Goal: Task Accomplishment & Management: Manage account settings

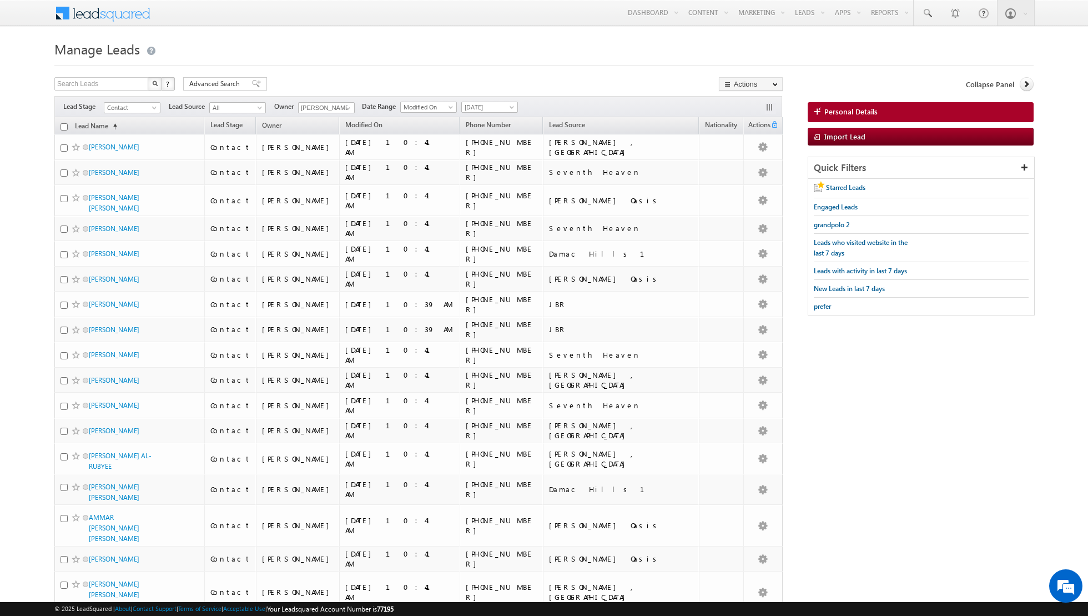
click at [63, 126] on input "checkbox" at bounding box center [64, 126] width 7 height 7
checkbox input "true"
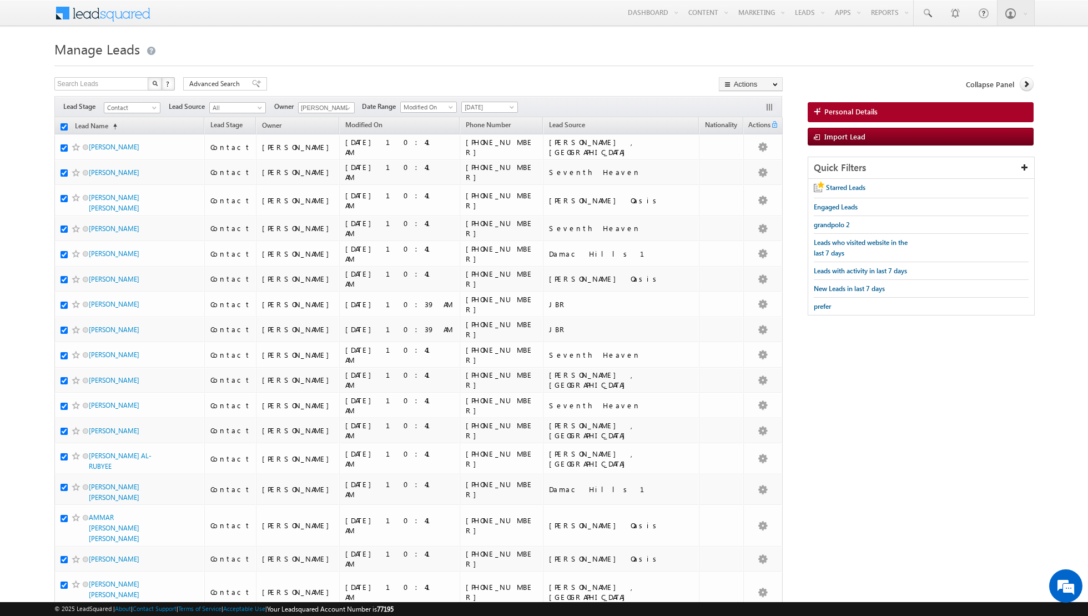
checkbox input "true"
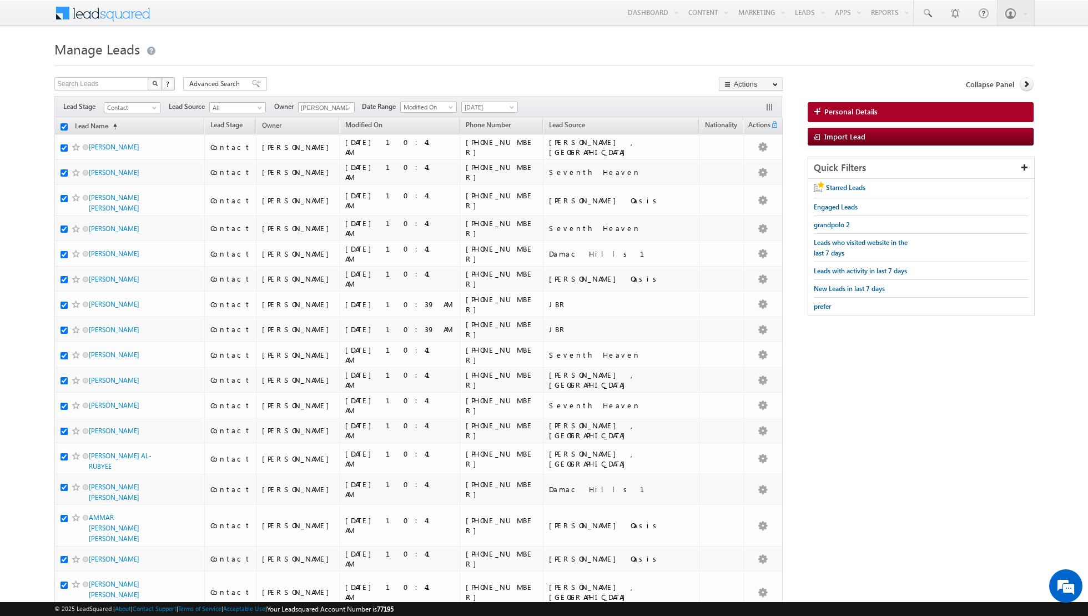
checkbox input "true"
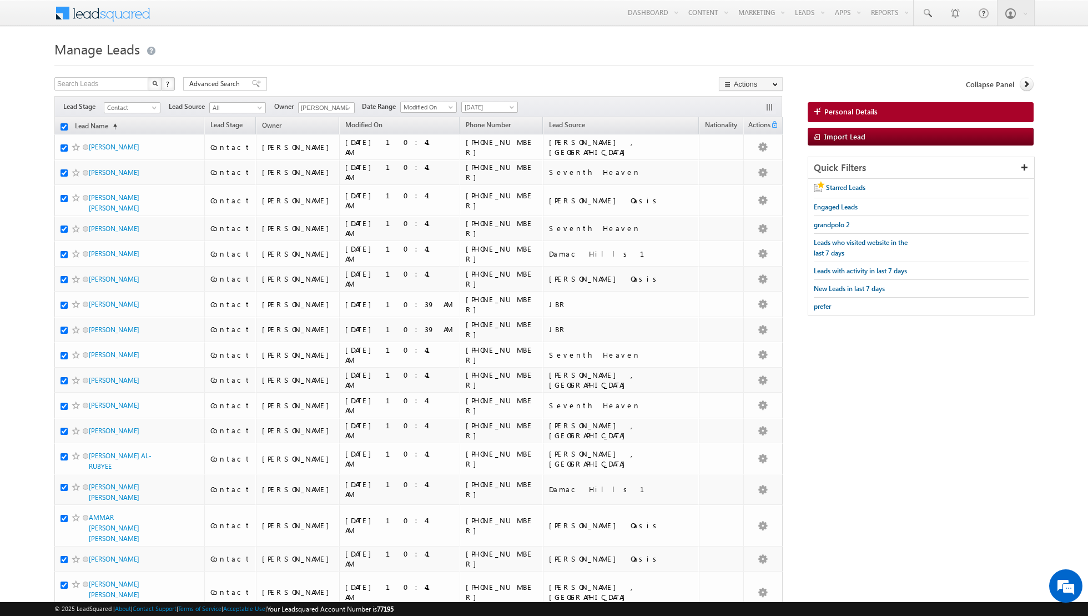
checkbox input "true"
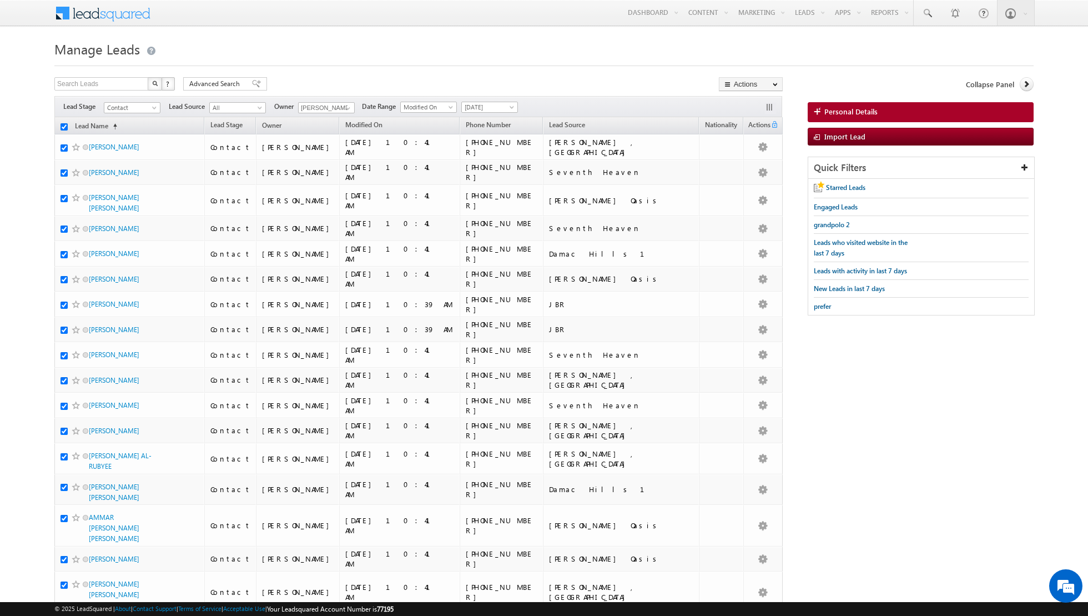
checkbox input "true"
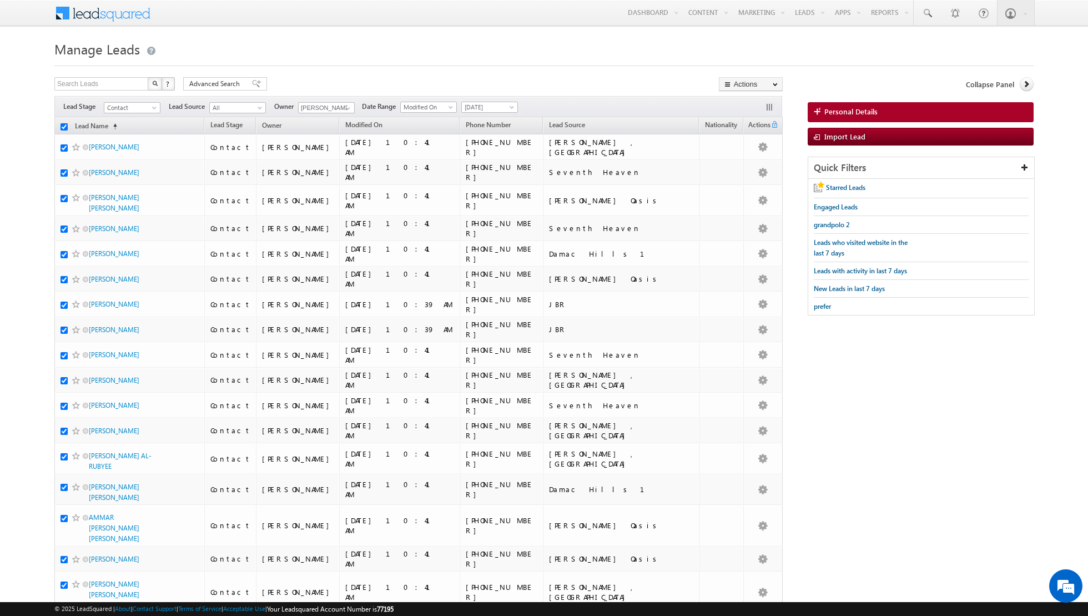
checkbox input "true"
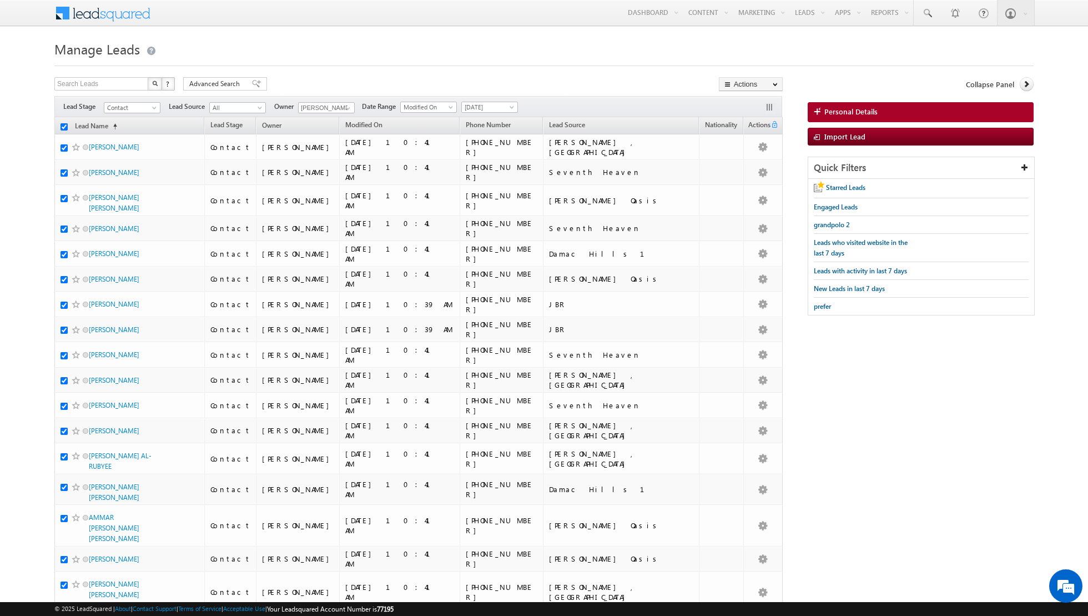
checkbox input "true"
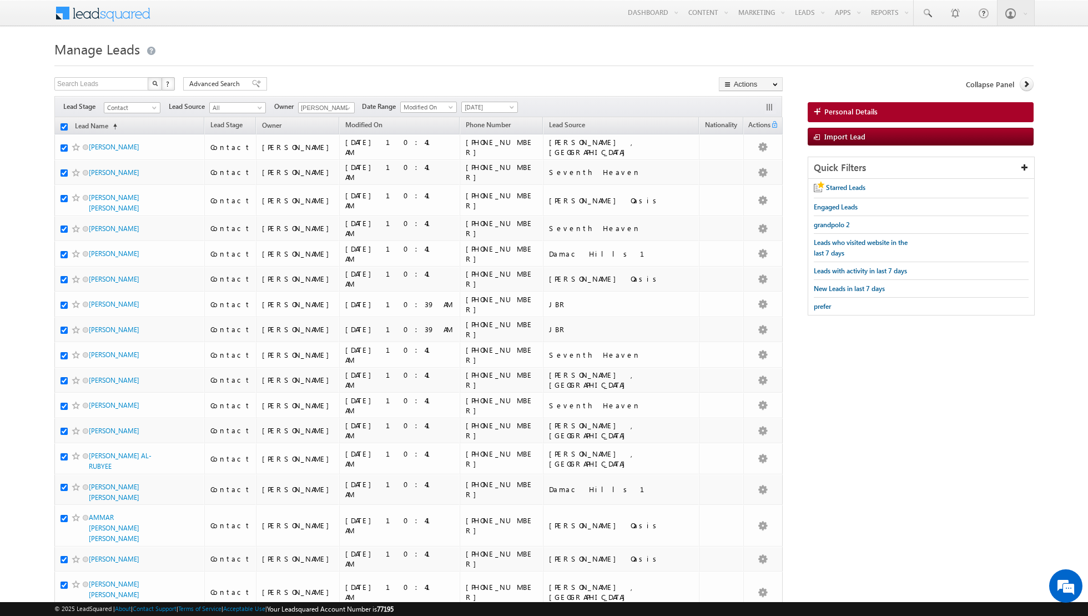
checkbox input "true"
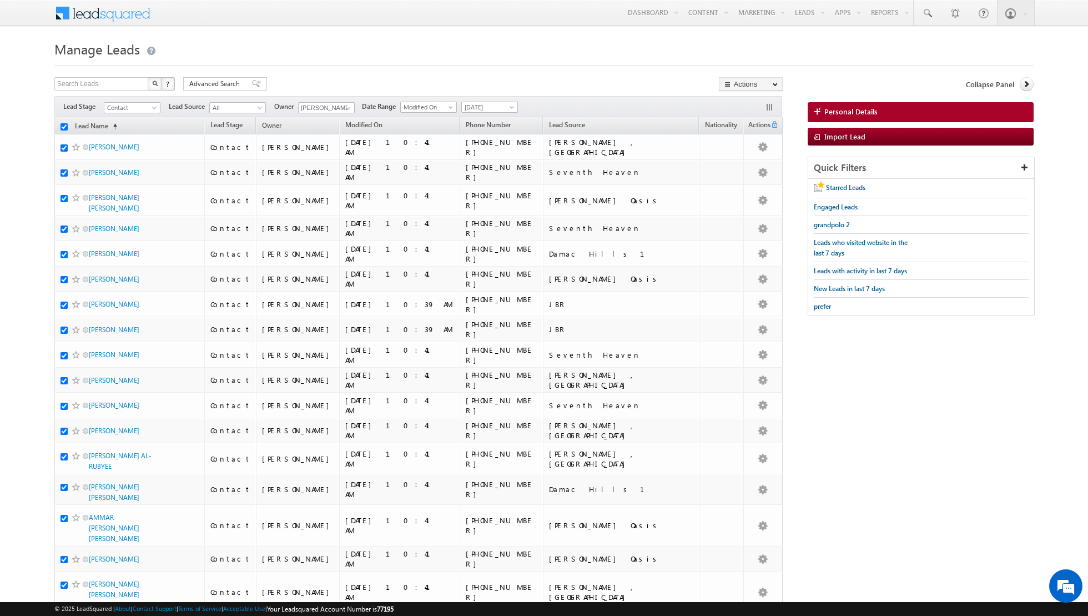
checkbox input "true"
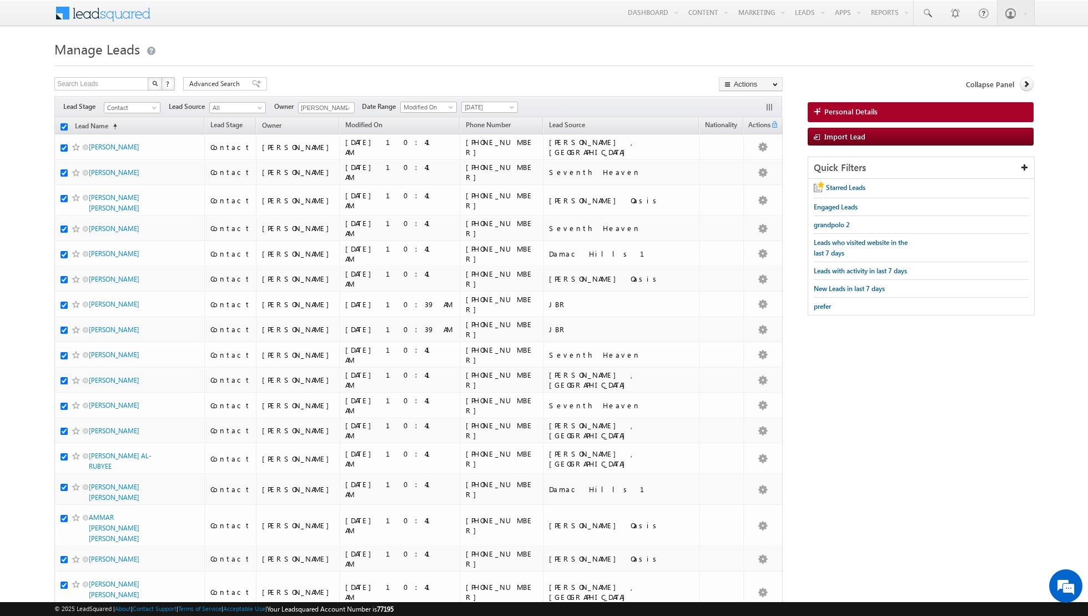
checkbox input "true"
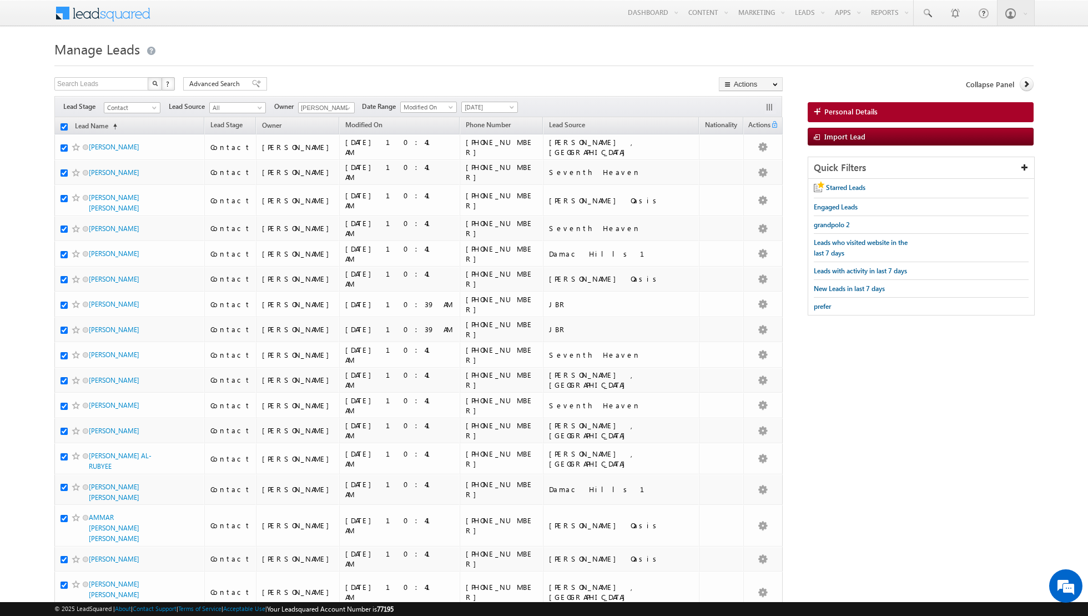
checkbox input "true"
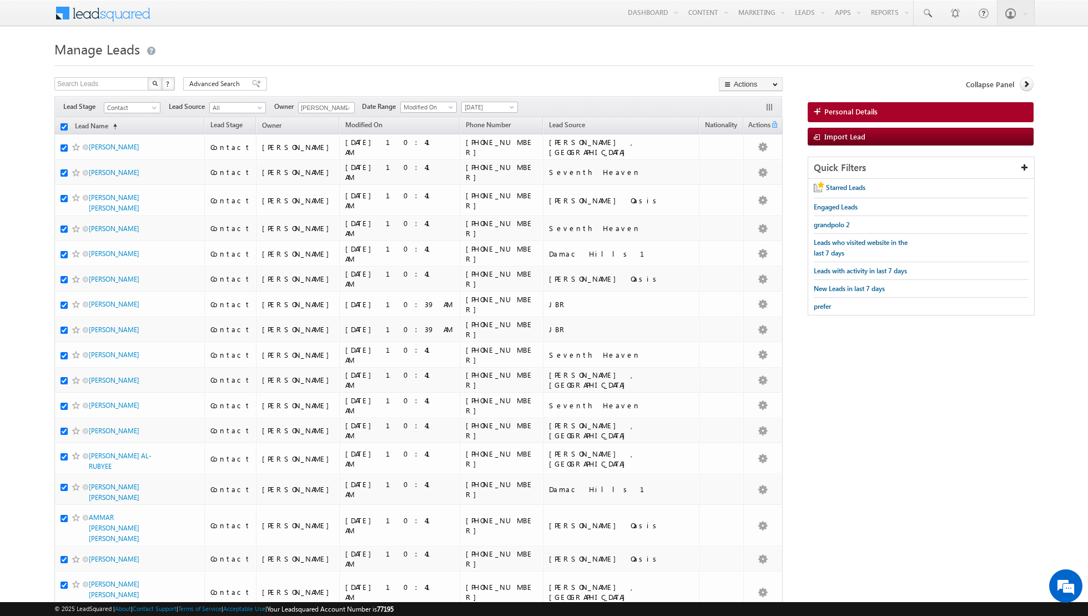
checkbox input "true"
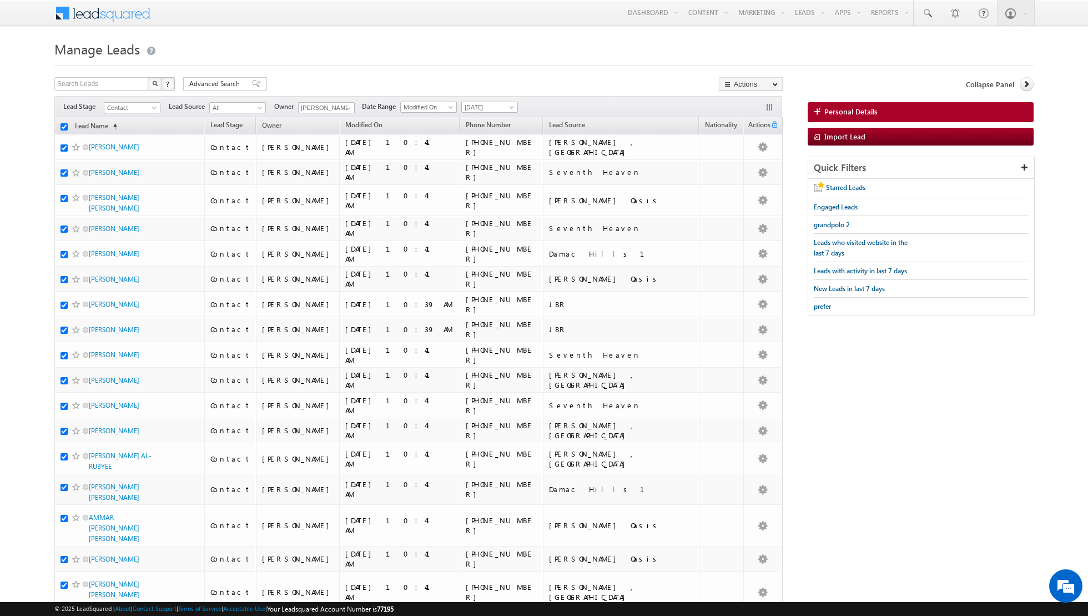
checkbox input "true"
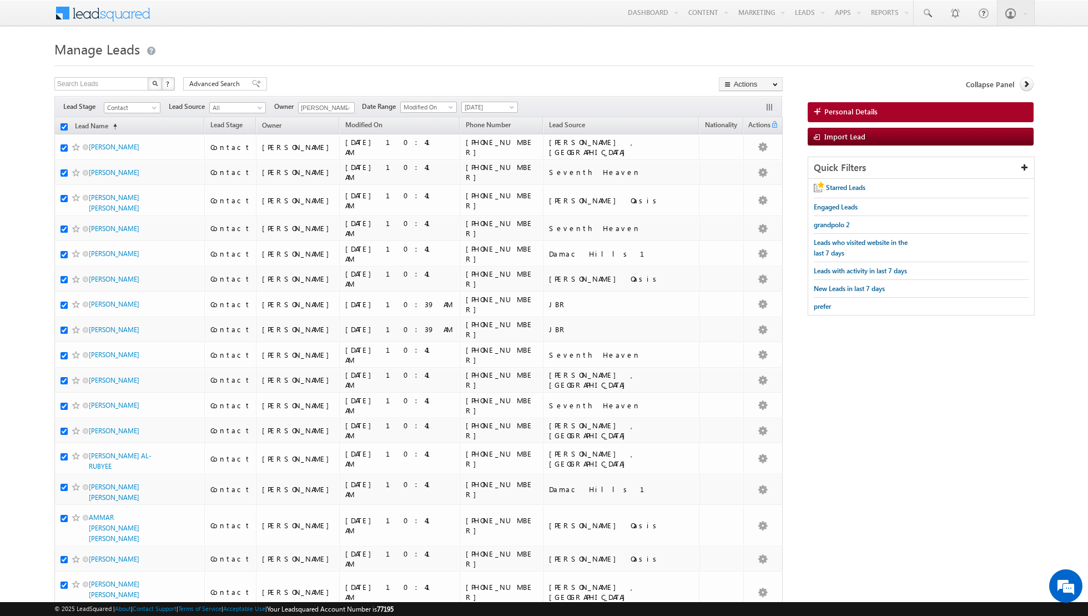
checkbox input "true"
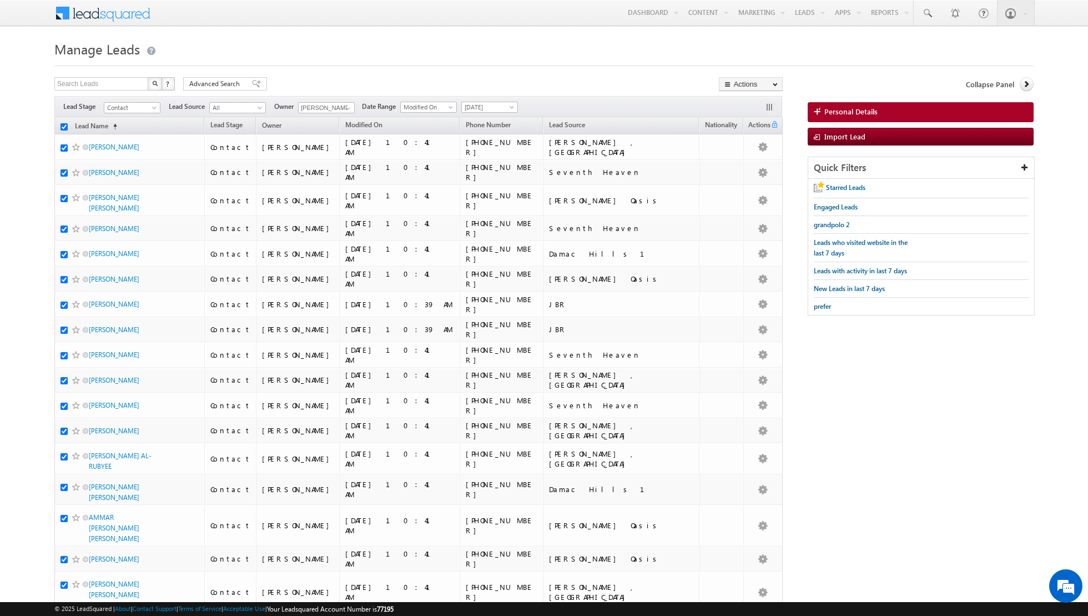
checkbox input "true"
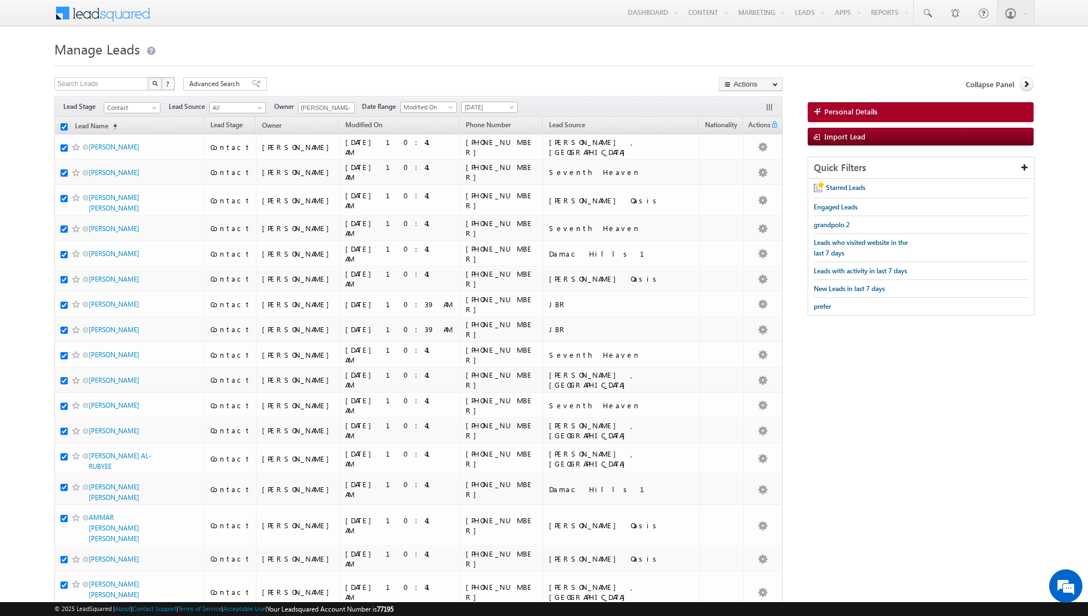
checkbox input "true"
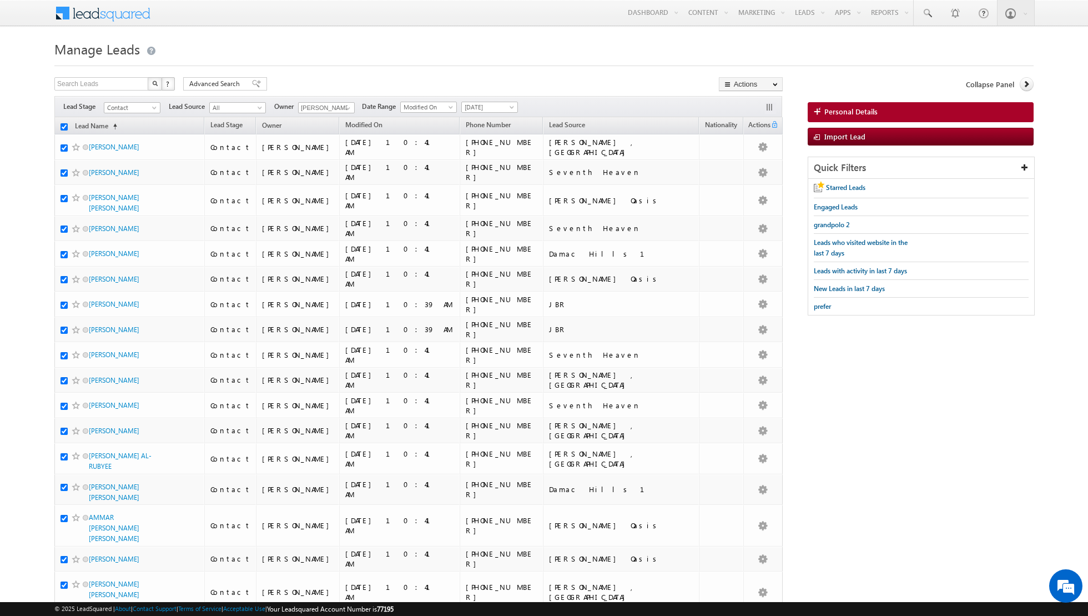
checkbox input "true"
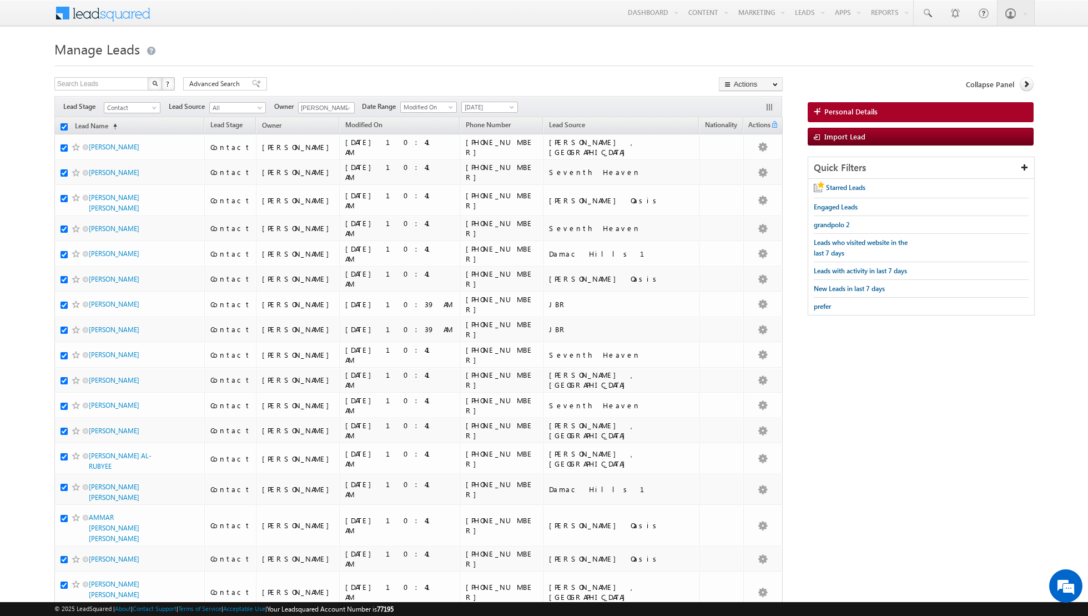
checkbox input "true"
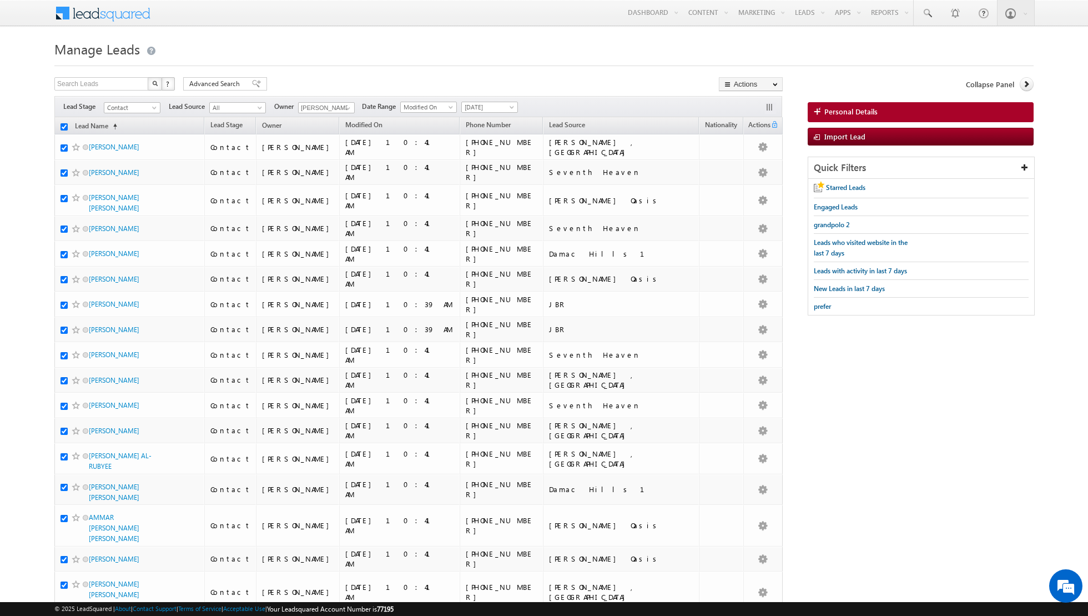
checkbox input "true"
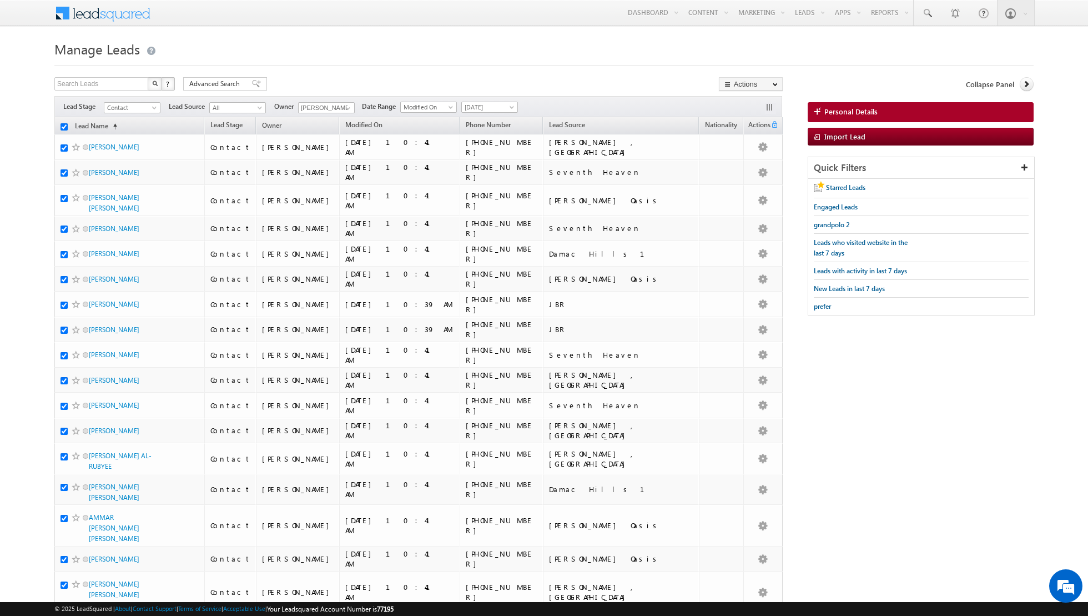
checkbox input "true"
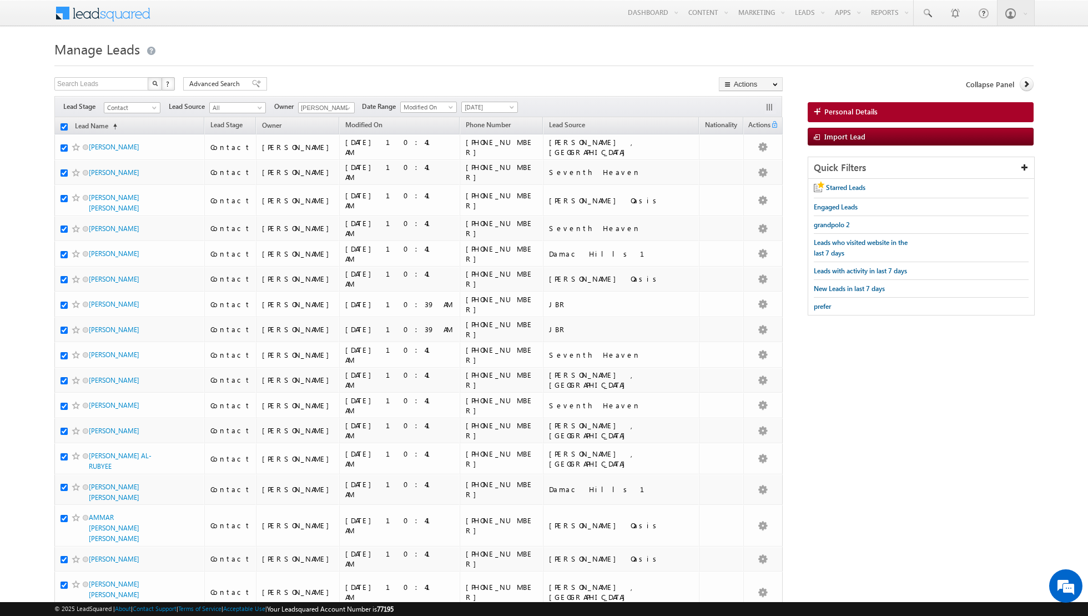
checkbox input "true"
click at [748, 179] on link "Change Owner" at bounding box center [750, 179] width 63 height 13
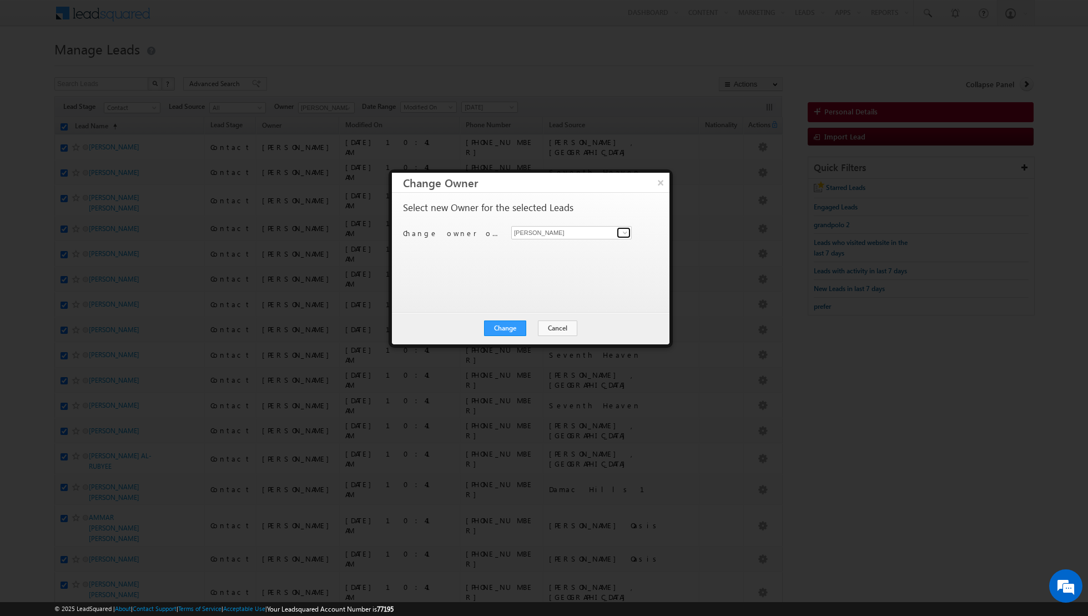
click at [630, 231] on link at bounding box center [624, 232] width 14 height 11
click at [567, 271] on span "[EMAIL_ADDRESS][PERSON_NAME][DOMAIN_NAME]" at bounding box center [566, 273] width 100 height 8
type input "[PERSON_NAME]"
click at [507, 326] on button "Change" at bounding box center [505, 328] width 42 height 16
click at [537, 325] on button "Close" at bounding box center [533, 328] width 36 height 16
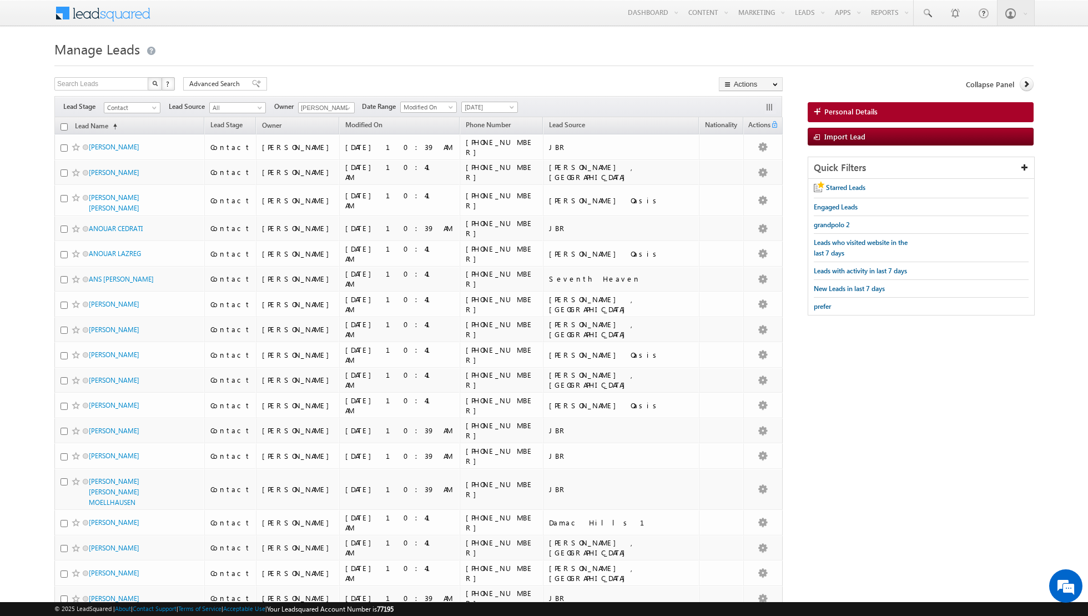
click at [63, 127] on input "checkbox" at bounding box center [64, 126] width 7 height 7
checkbox input "true"
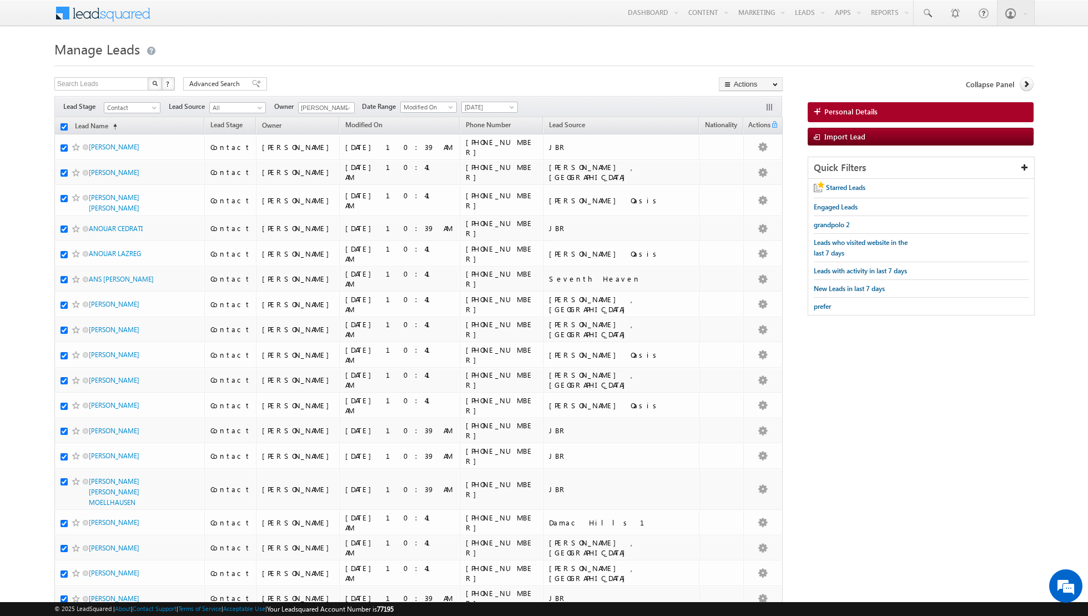
checkbox input "true"
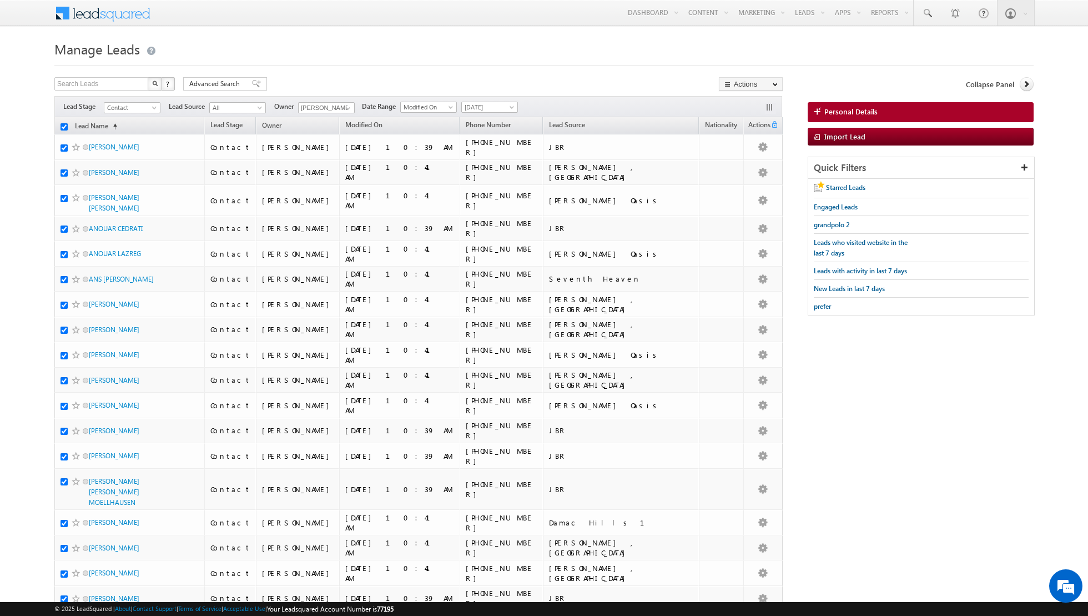
checkbox input "true"
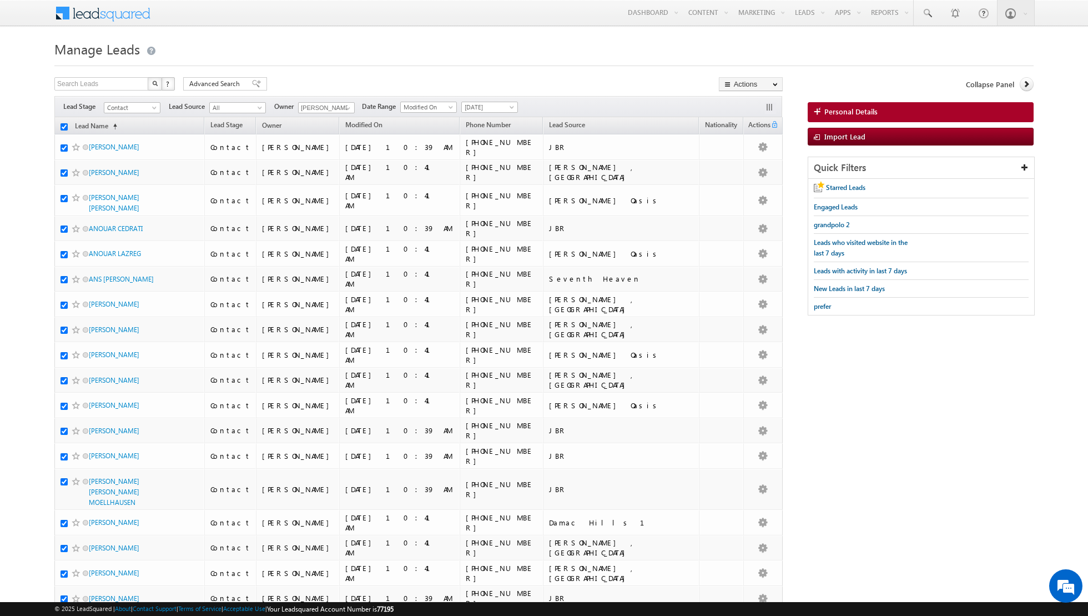
checkbox input "true"
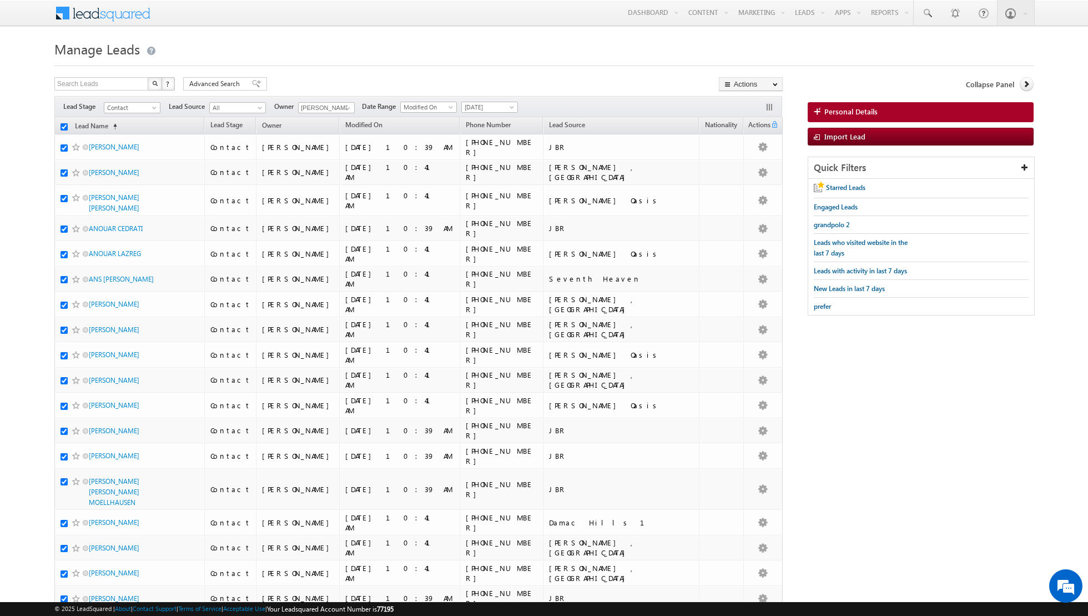
checkbox input "true"
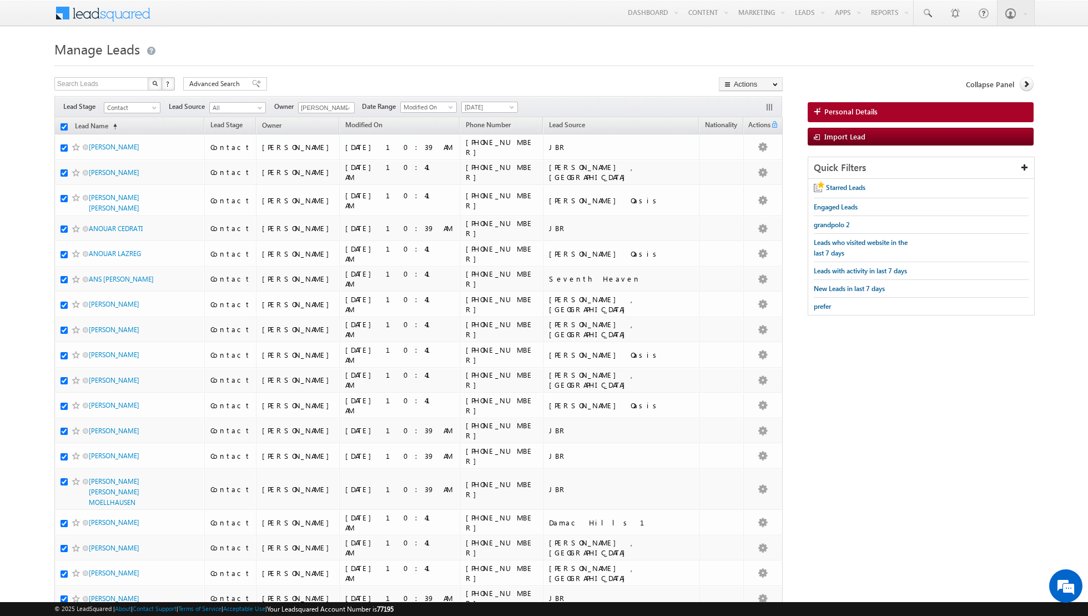
checkbox input "true"
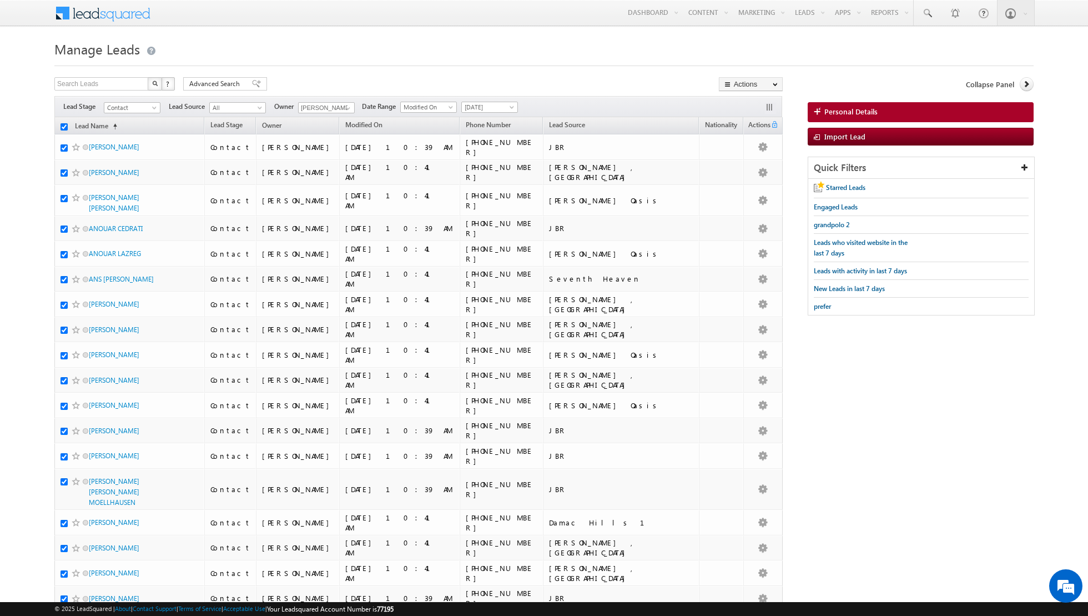
checkbox input "true"
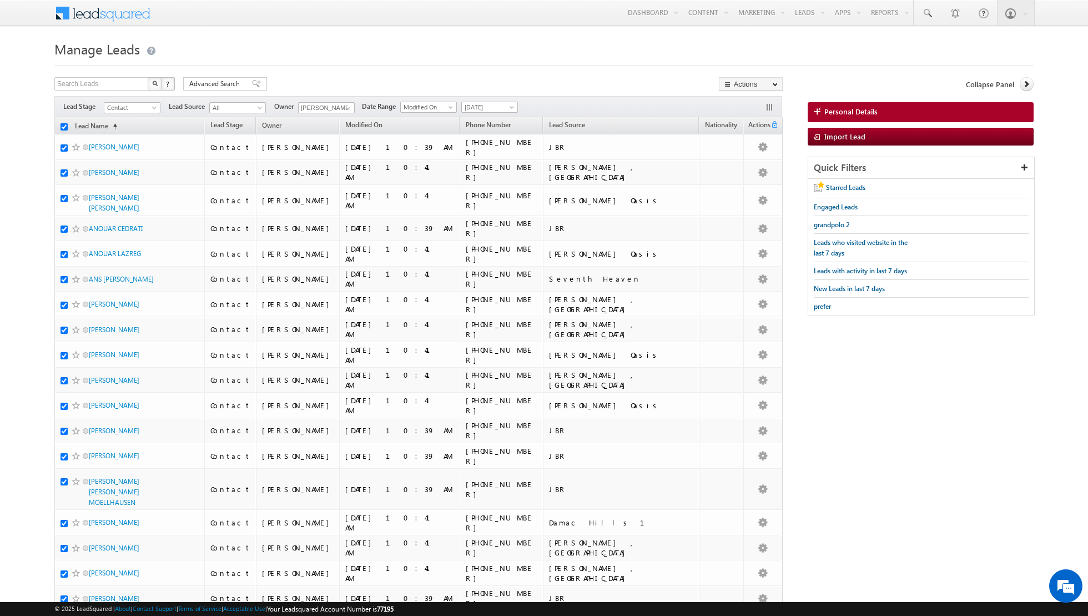
checkbox input "true"
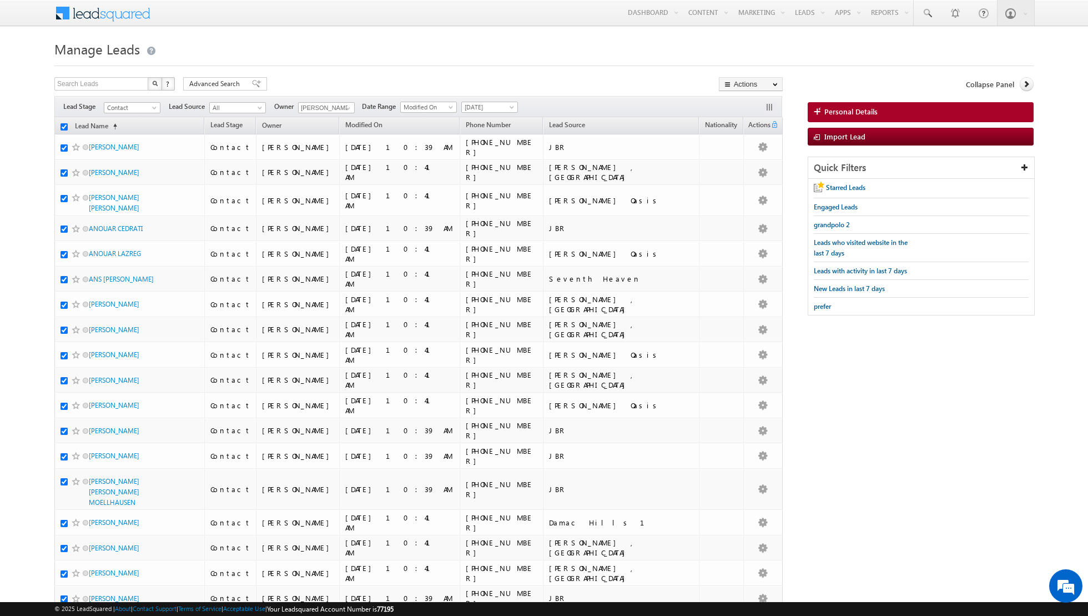
checkbox input "true"
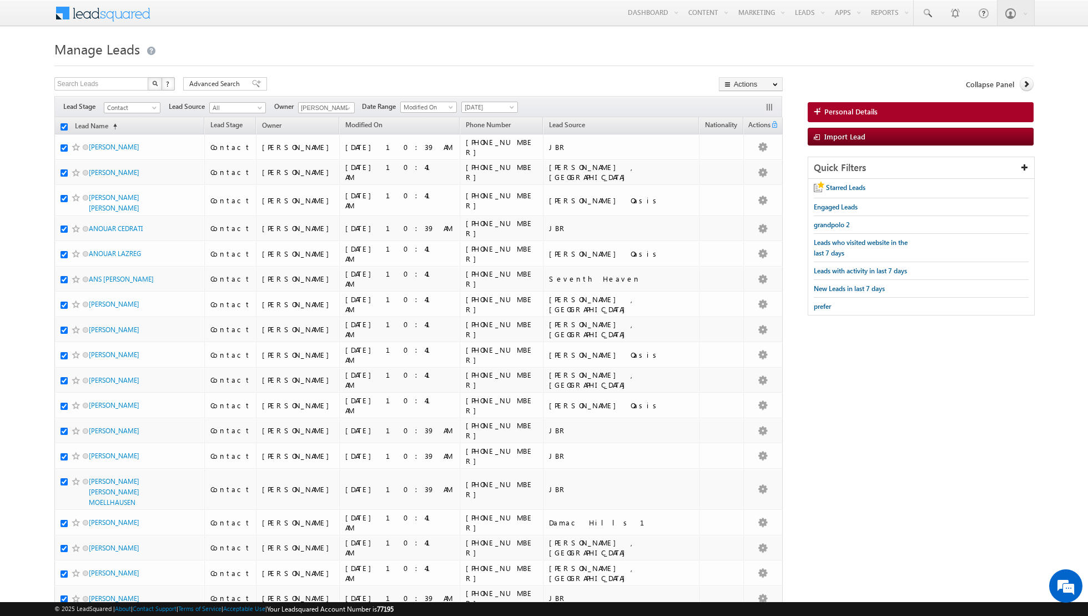
checkbox input "true"
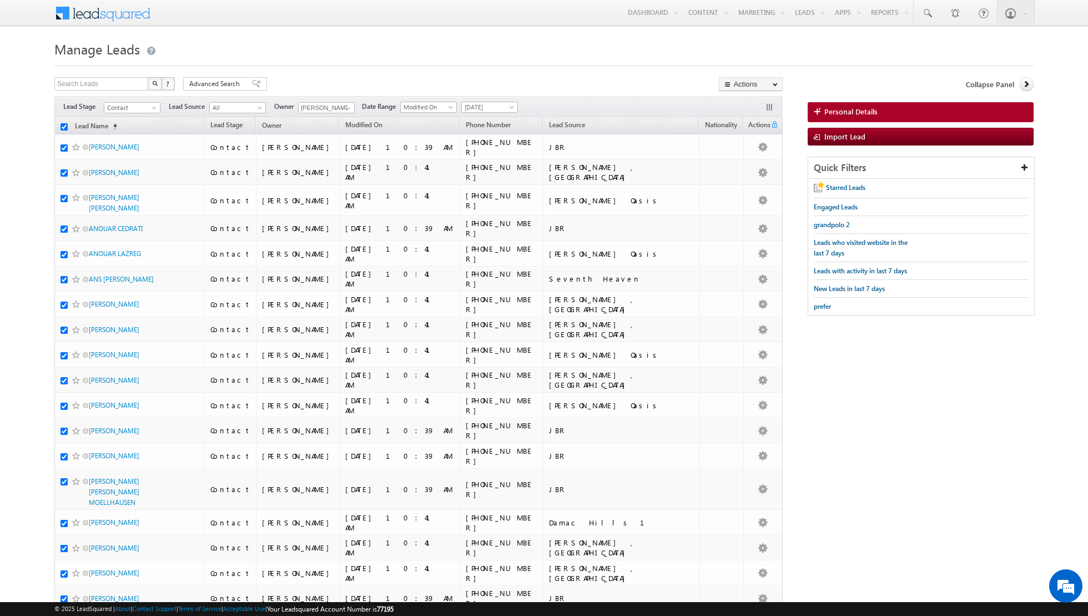
checkbox input "true"
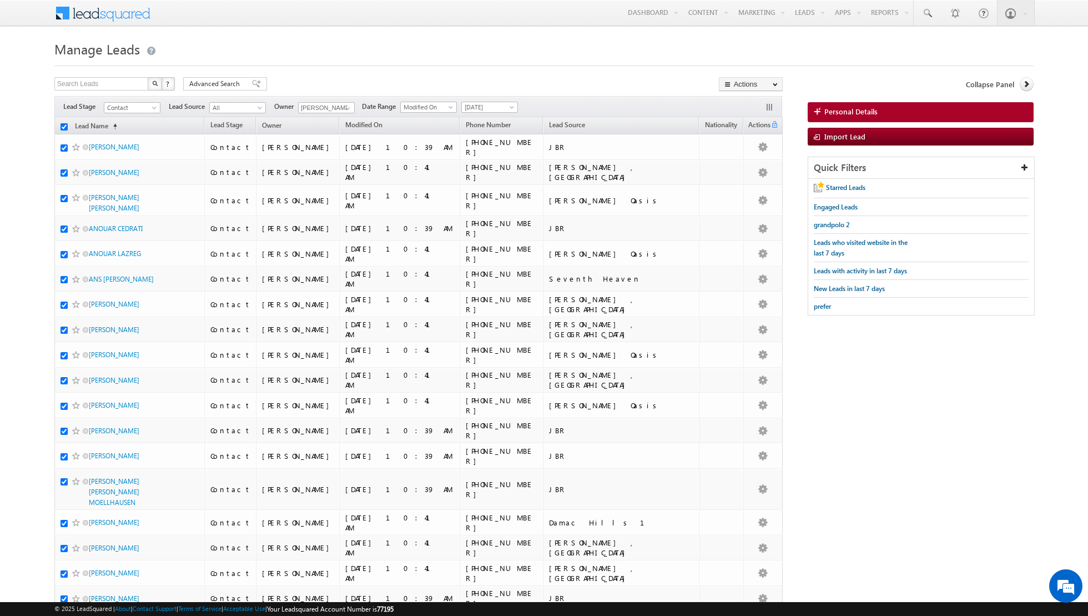
checkbox input "true"
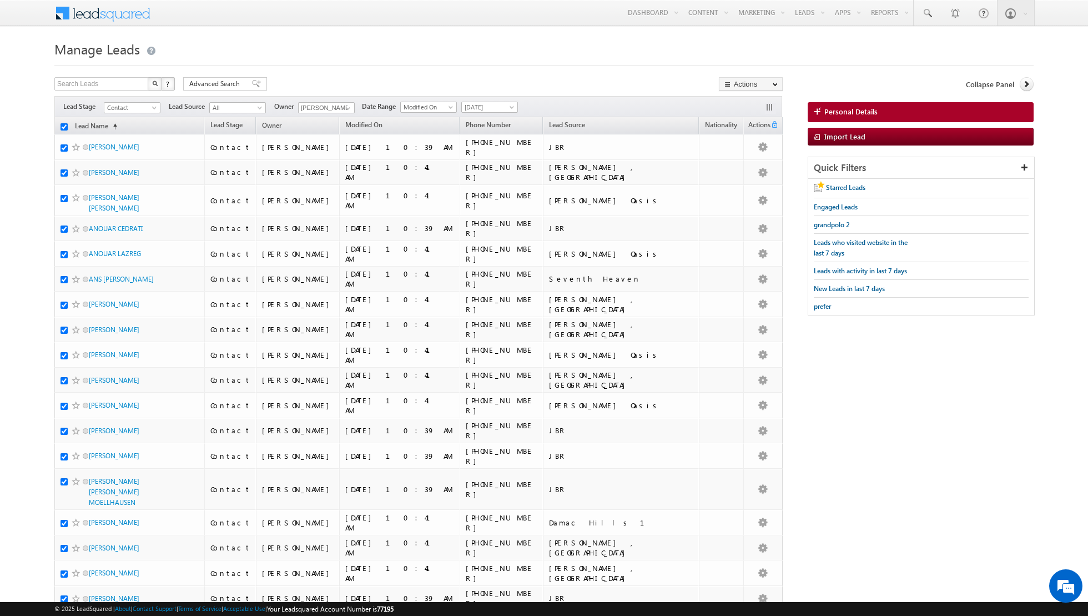
checkbox input "true"
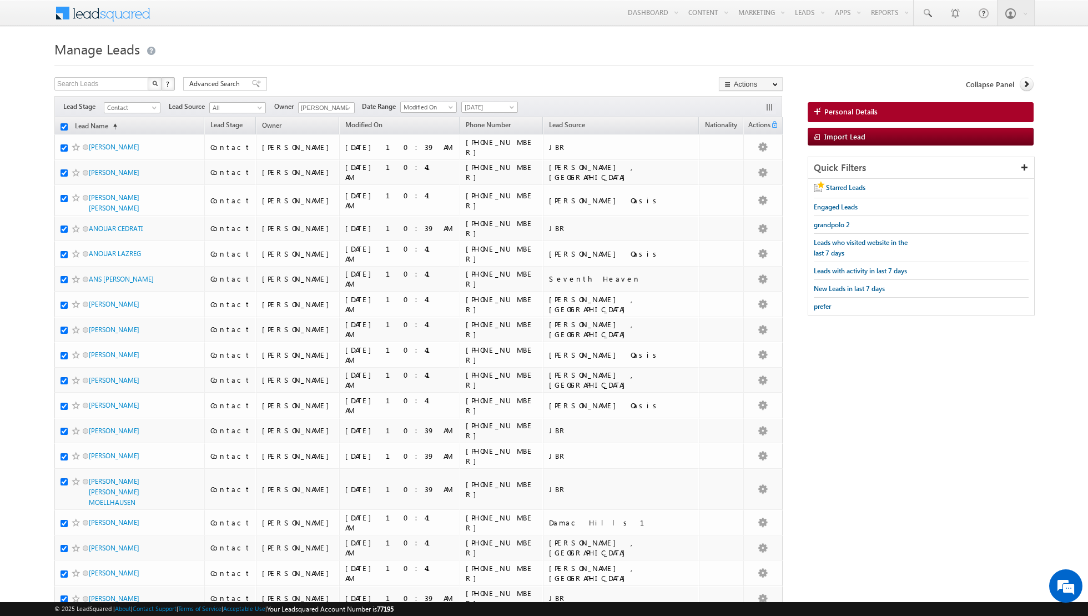
checkbox input "true"
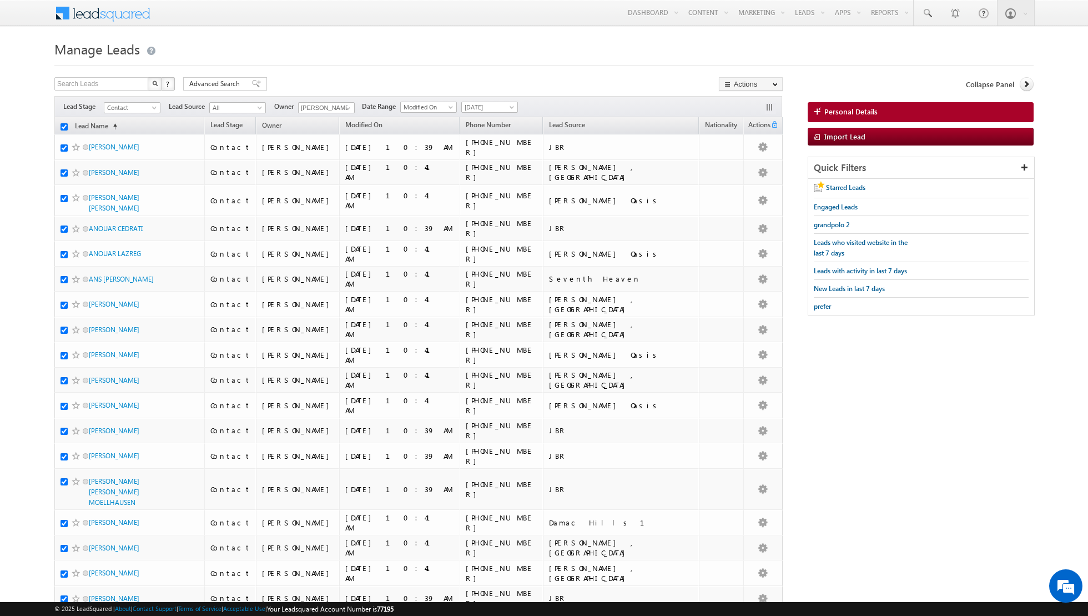
checkbox input "true"
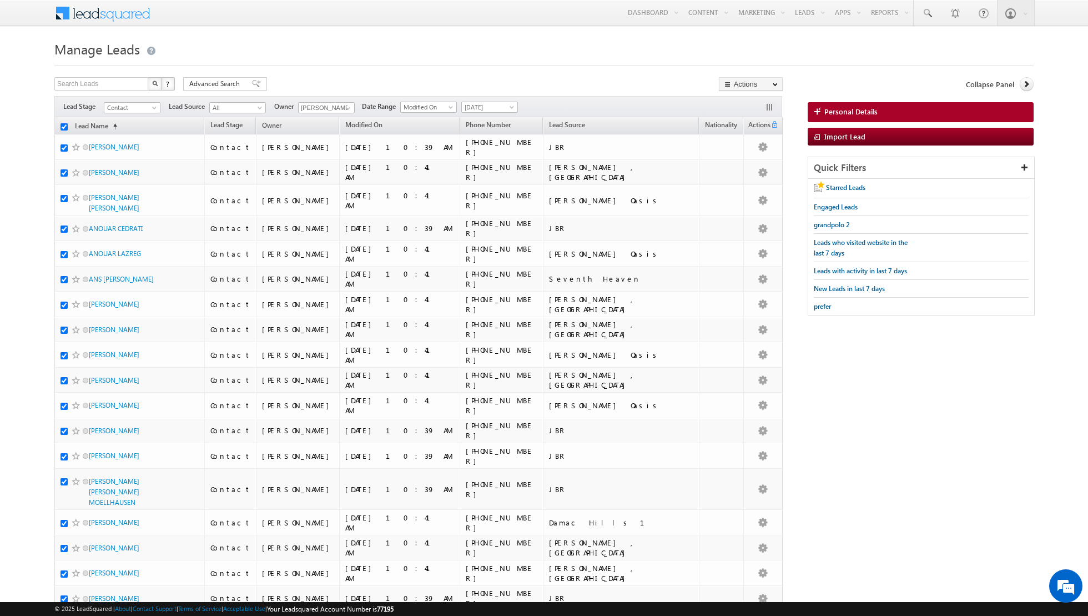
checkbox input "true"
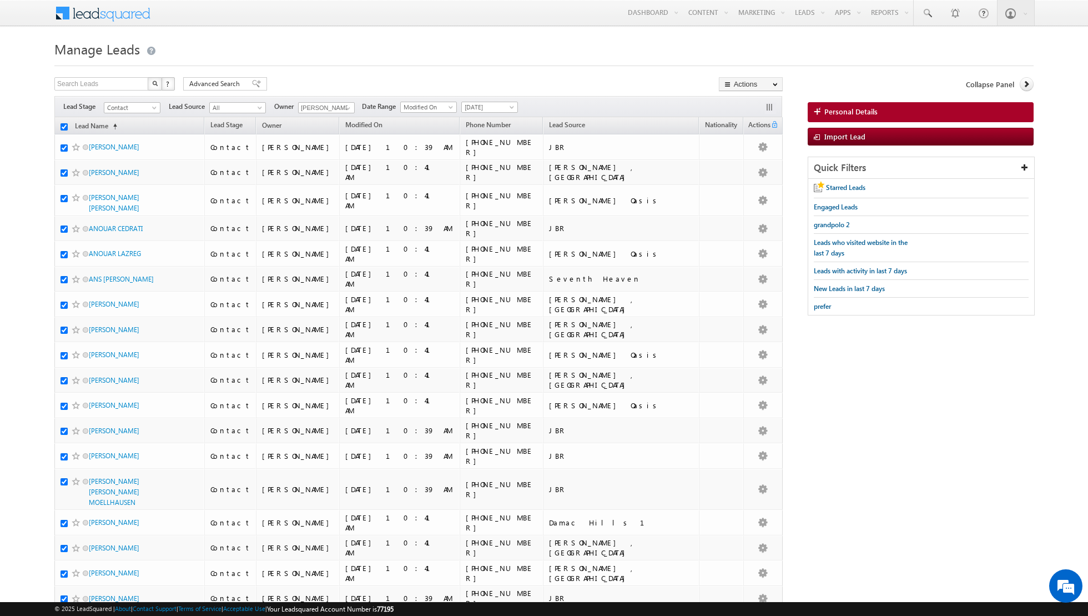
checkbox input "true"
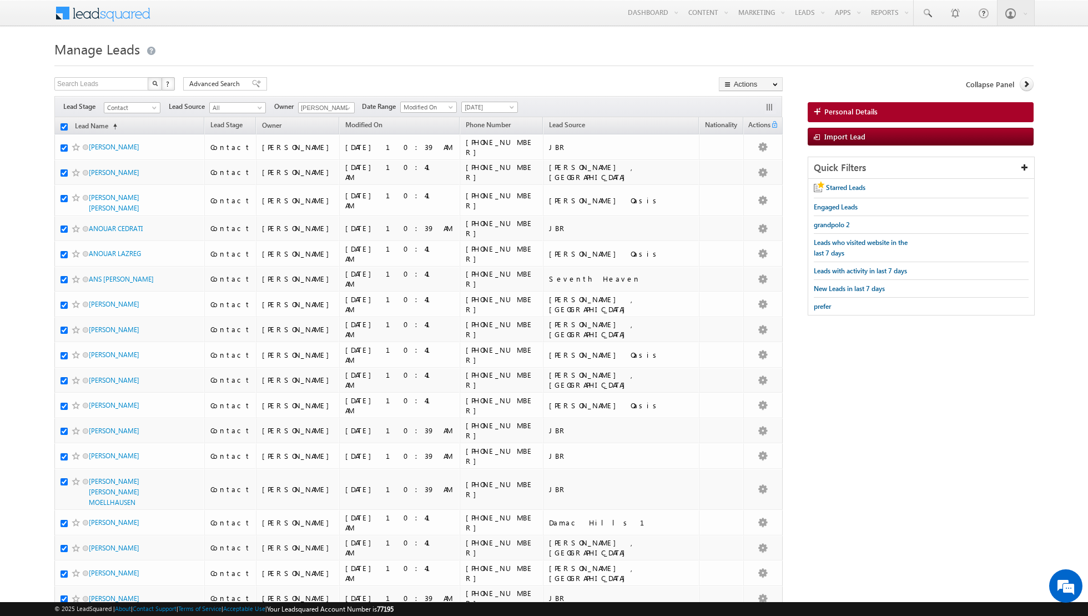
checkbox input "true"
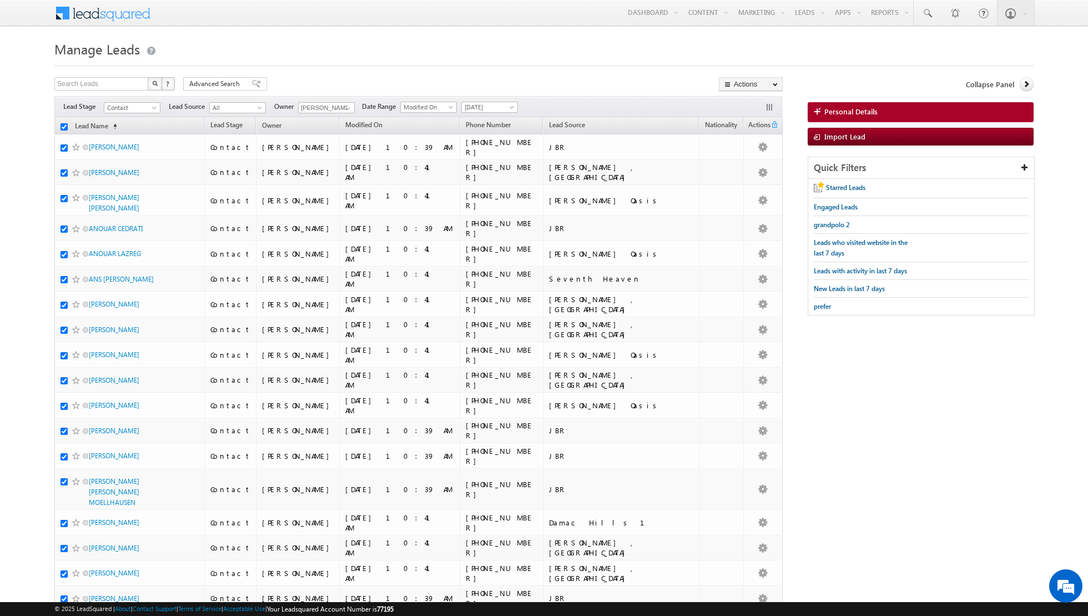
checkbox input "true"
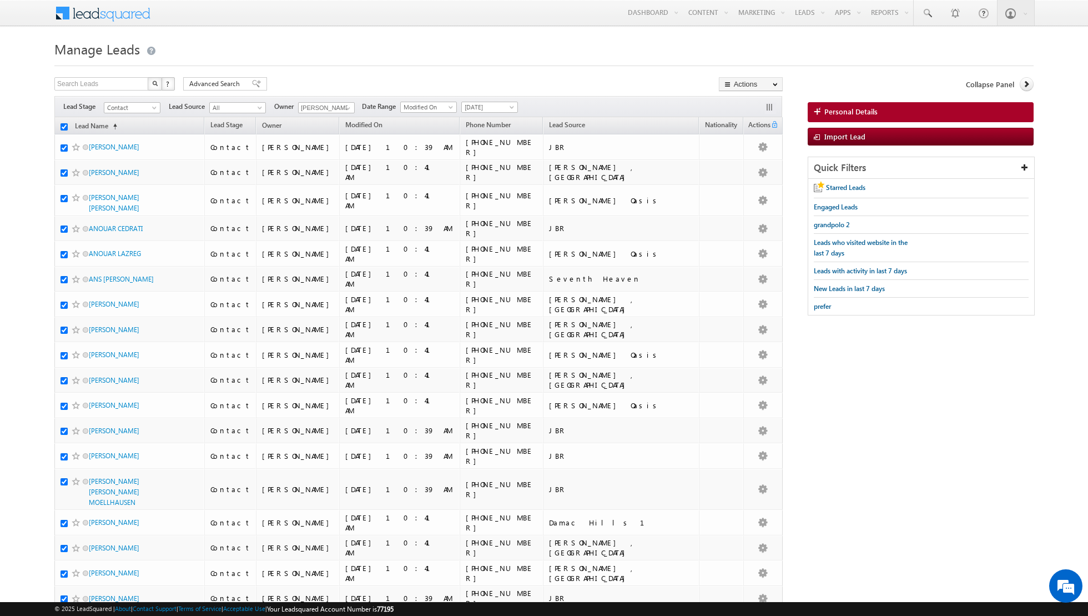
checkbox input "true"
click at [739, 182] on link "Change Owner" at bounding box center [750, 179] width 63 height 13
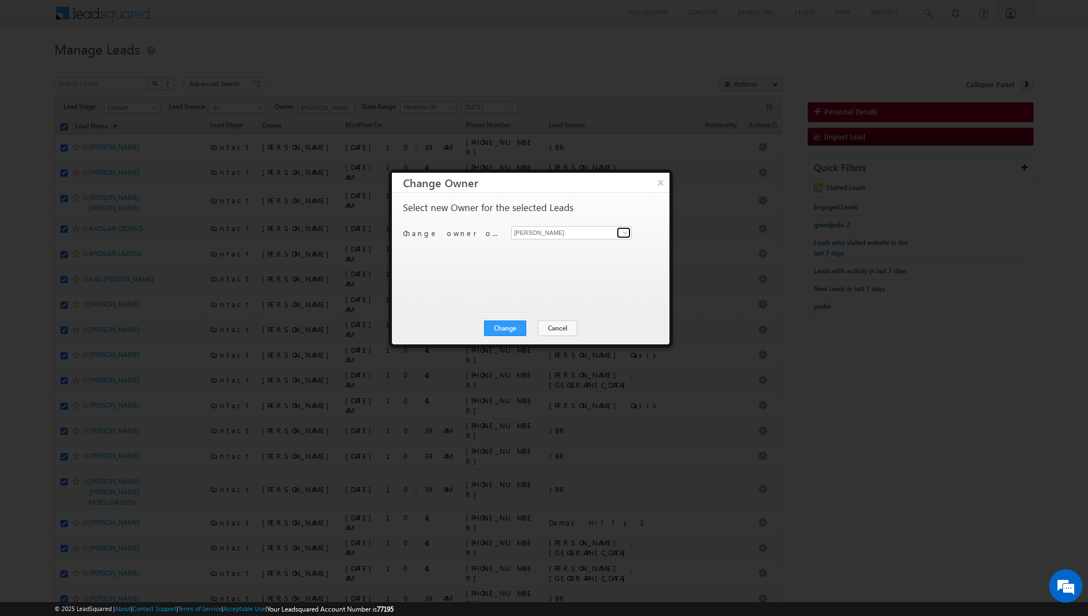
click at [622, 231] on span at bounding box center [625, 232] width 9 height 9
click at [544, 300] on link "[PERSON_NAME] [PERSON_NAME] [PERSON_NAME][EMAIL_ADDRESS][PERSON_NAME][DOMAIN_NA…" at bounding box center [571, 308] width 120 height 21
click at [509, 326] on button "Change" at bounding box center [505, 328] width 42 height 16
click at [537, 326] on button "Close" at bounding box center [533, 328] width 36 height 16
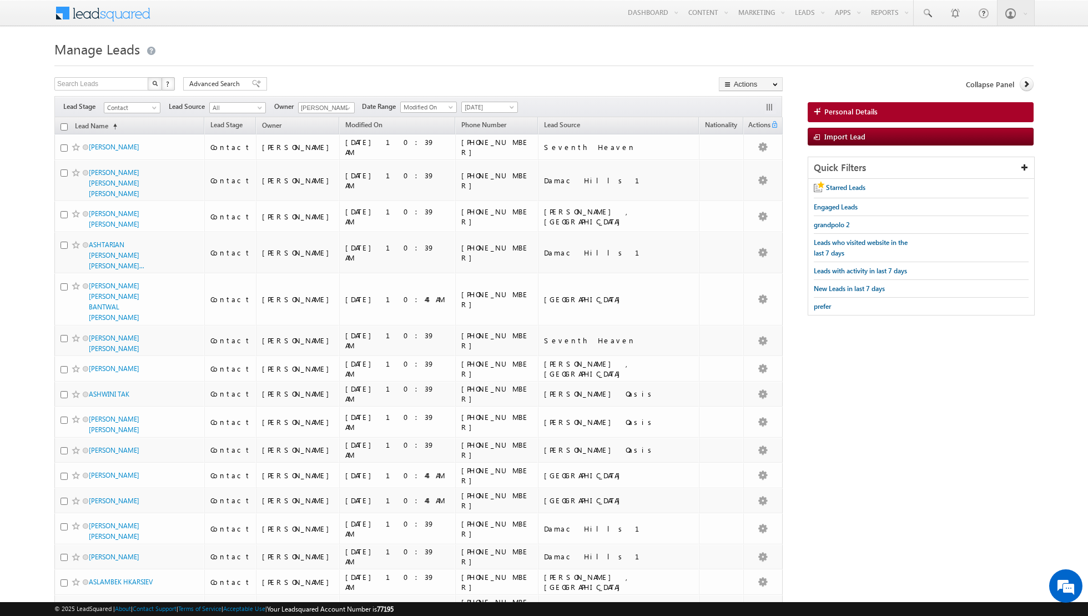
click at [64, 126] on input "checkbox" at bounding box center [64, 126] width 7 height 7
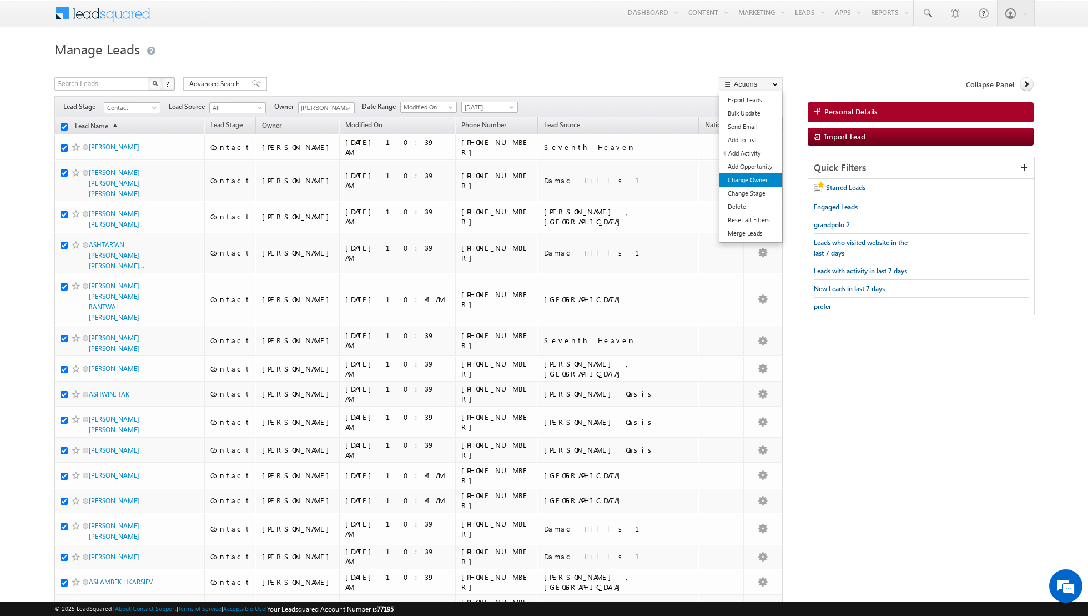
click at [744, 179] on link "Change Owner" at bounding box center [750, 179] width 63 height 13
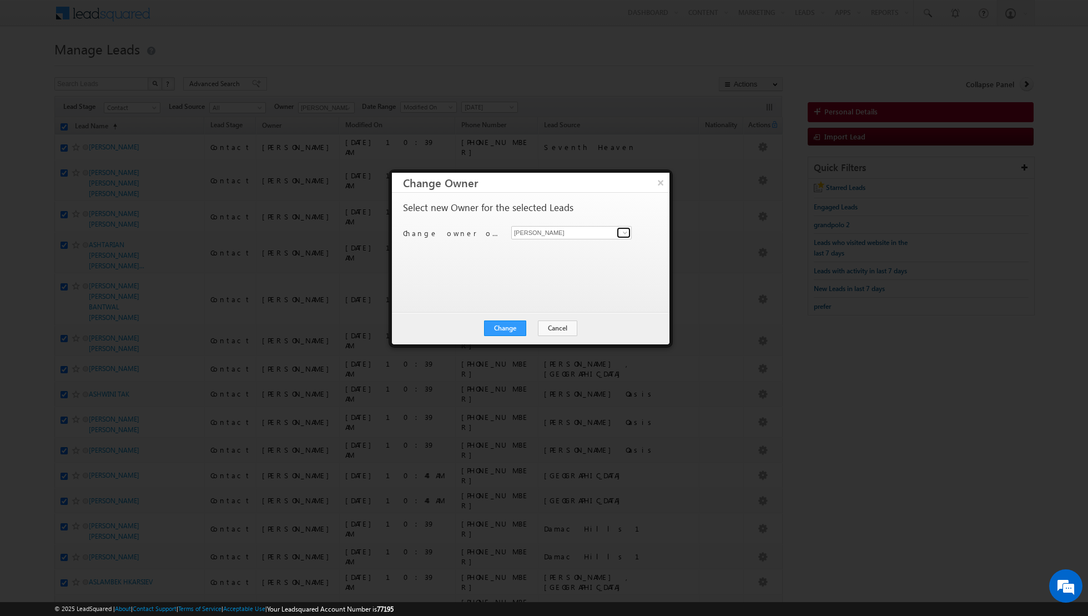
click at [627, 234] on span at bounding box center [625, 232] width 9 height 9
click at [554, 286] on link "[PERSON_NAME] [PERSON_NAME][EMAIL_ADDRESS][DOMAIN_NAME]" at bounding box center [571, 288] width 120 height 21
click at [500, 323] on button "Change" at bounding box center [505, 328] width 42 height 16
click at [541, 321] on button "Close" at bounding box center [533, 328] width 36 height 16
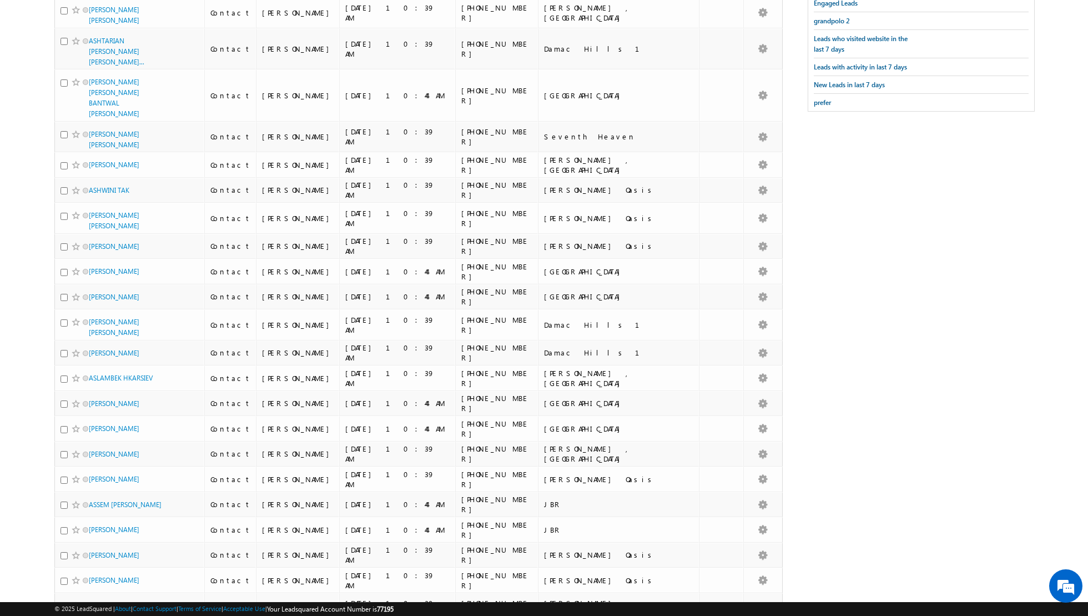
scroll to position [199, 0]
